Goal: Information Seeking & Learning: Learn about a topic

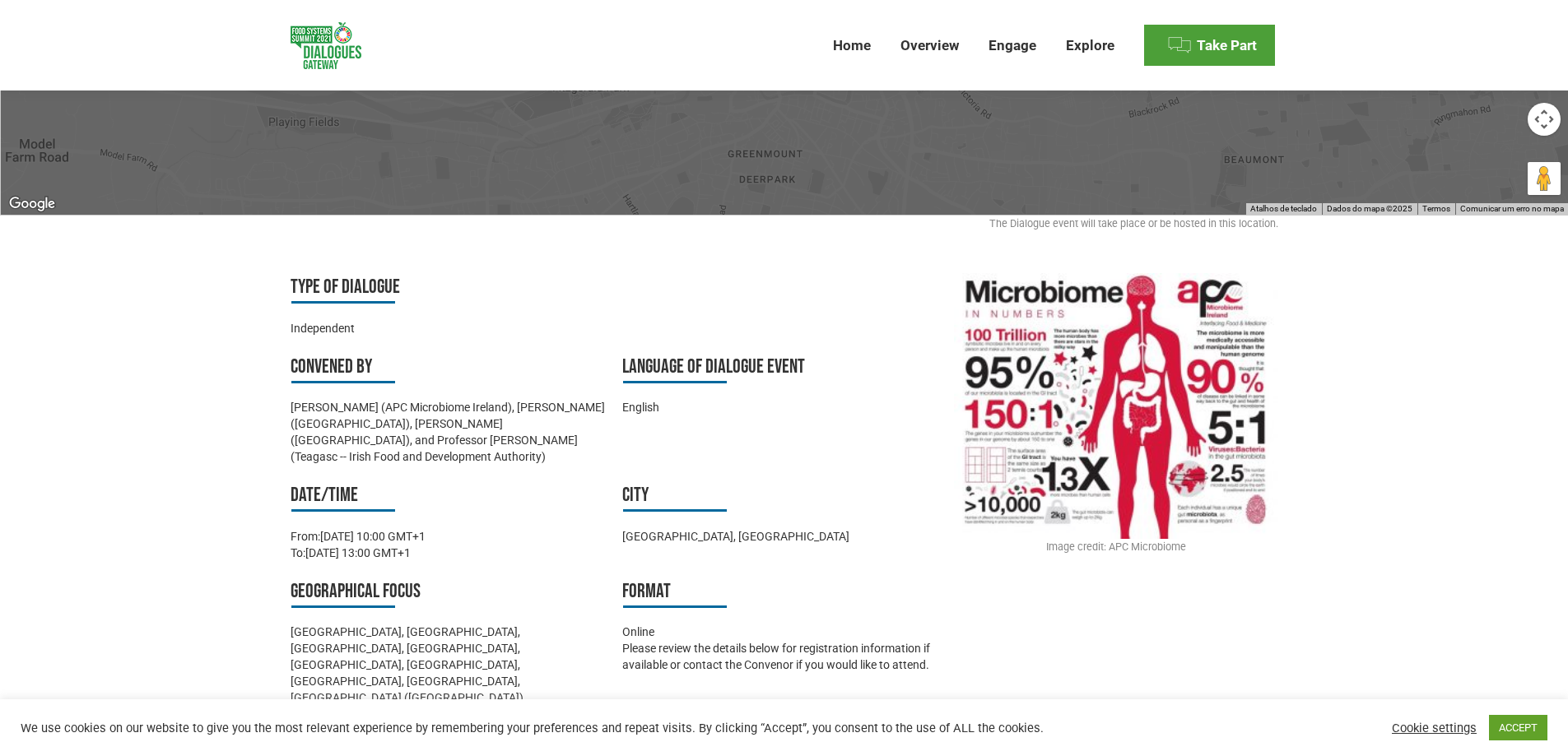
scroll to position [493, 0]
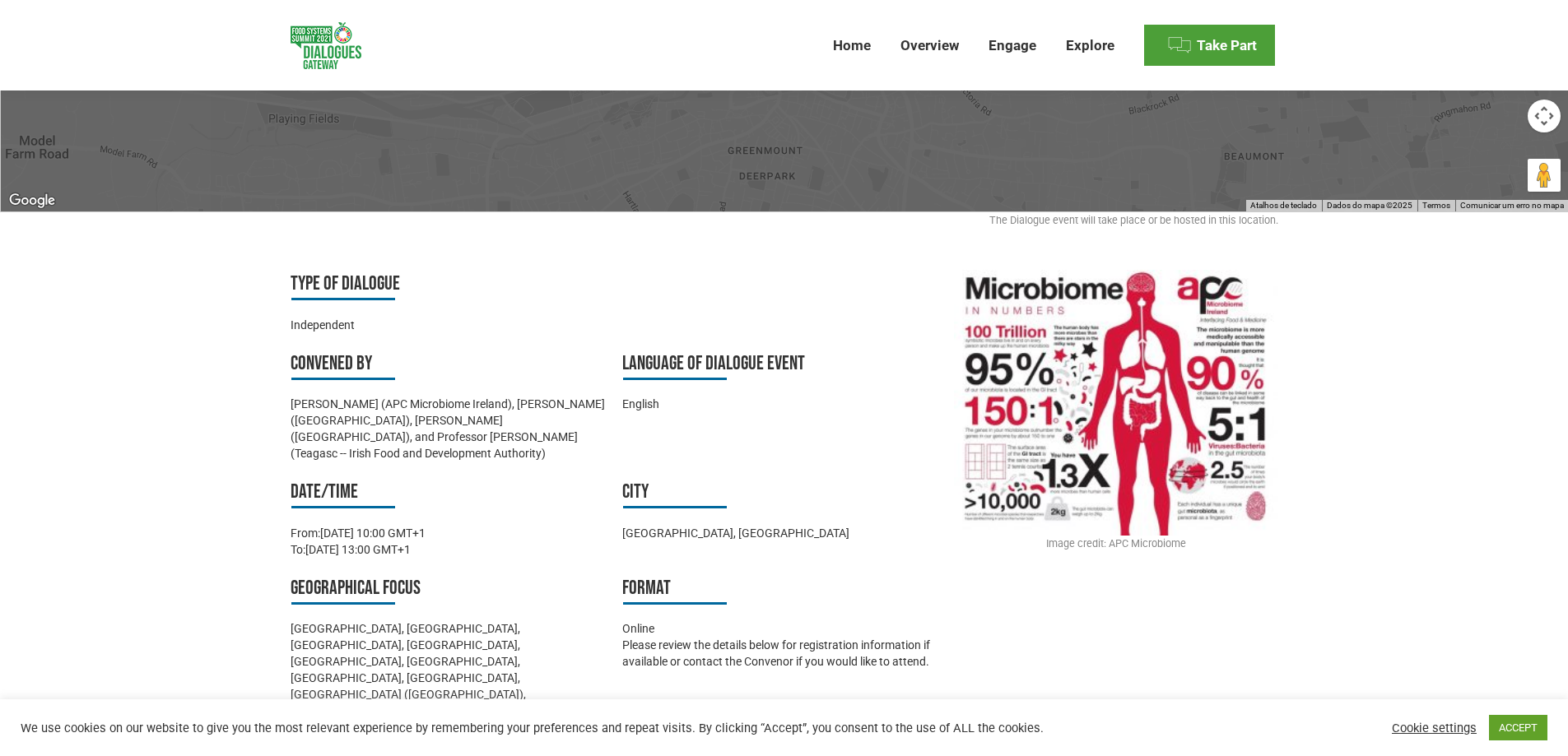
click at [1075, 360] on img at bounding box center [1116, 402] width 323 height 265
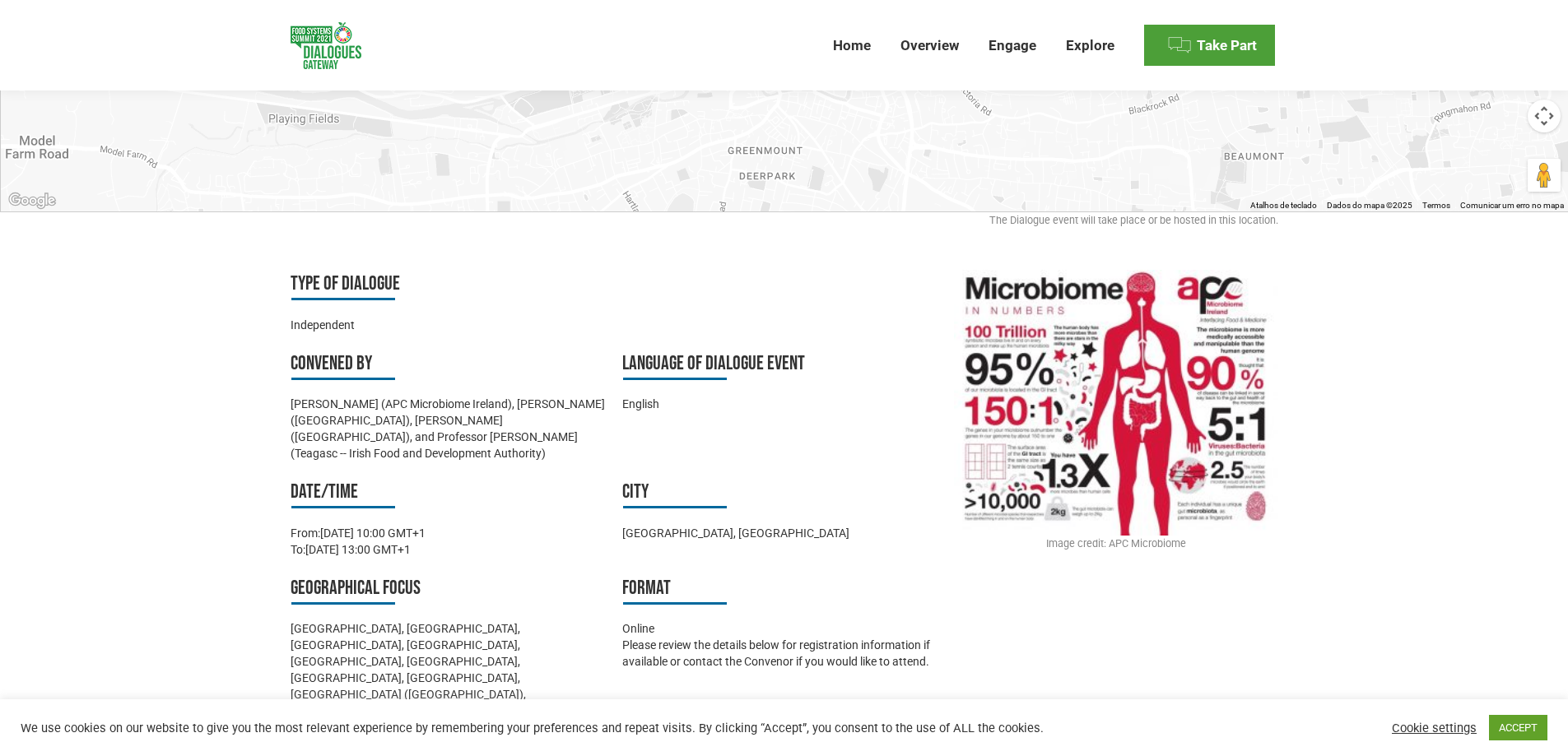
click at [1142, 535] on div "Image credit: APC Microbiome" at bounding box center [1116, 543] width 323 height 16
click at [1140, 345] on img at bounding box center [1116, 402] width 323 height 265
click at [1228, 296] on img at bounding box center [1116, 402] width 323 height 265
